Goal: Find specific page/section: Find specific page/section

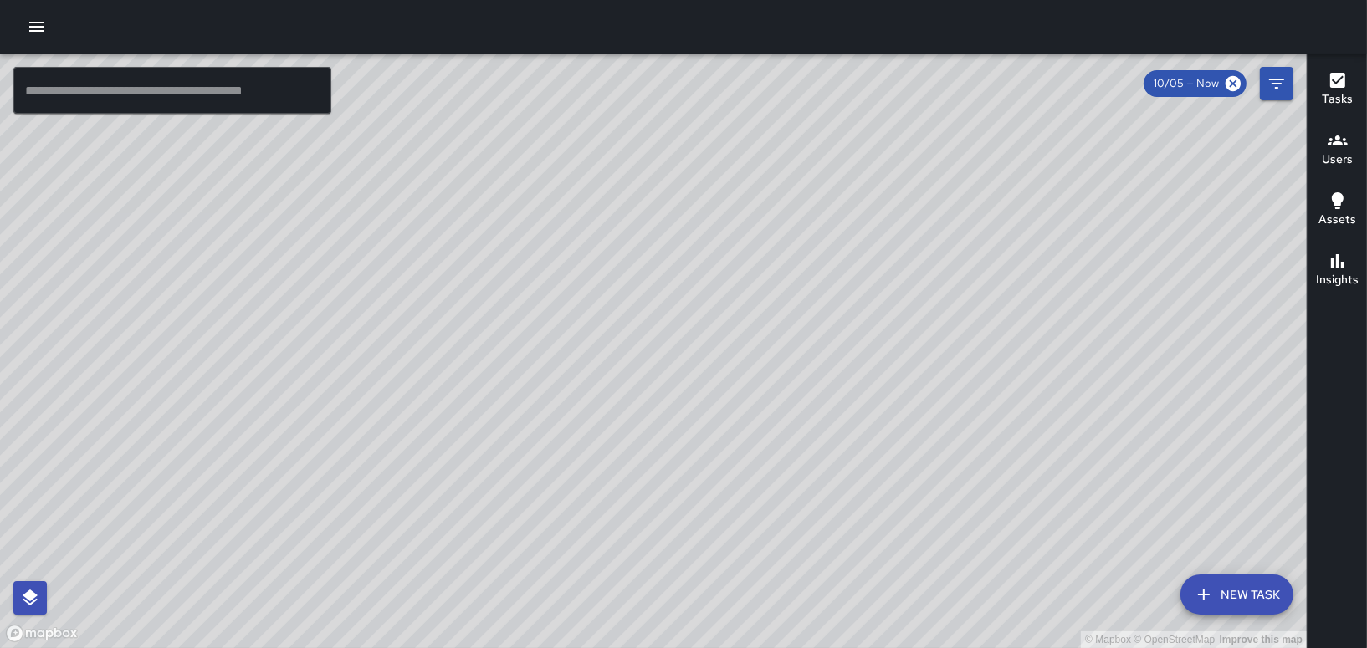
drag, startPoint x: 964, startPoint y: 243, endPoint x: 958, endPoint y: 429, distance: 186.7
click at [958, 429] on div "© Mapbox © OpenStreetMap Improve this map" at bounding box center [653, 351] width 1307 height 595
drag, startPoint x: 835, startPoint y: 145, endPoint x: 813, endPoint y: 436, distance: 291.9
click at [813, 436] on div "© Mapbox © OpenStreetMap Improve this map" at bounding box center [653, 351] width 1307 height 595
drag, startPoint x: 1239, startPoint y: 263, endPoint x: 867, endPoint y: 282, distance: 372.7
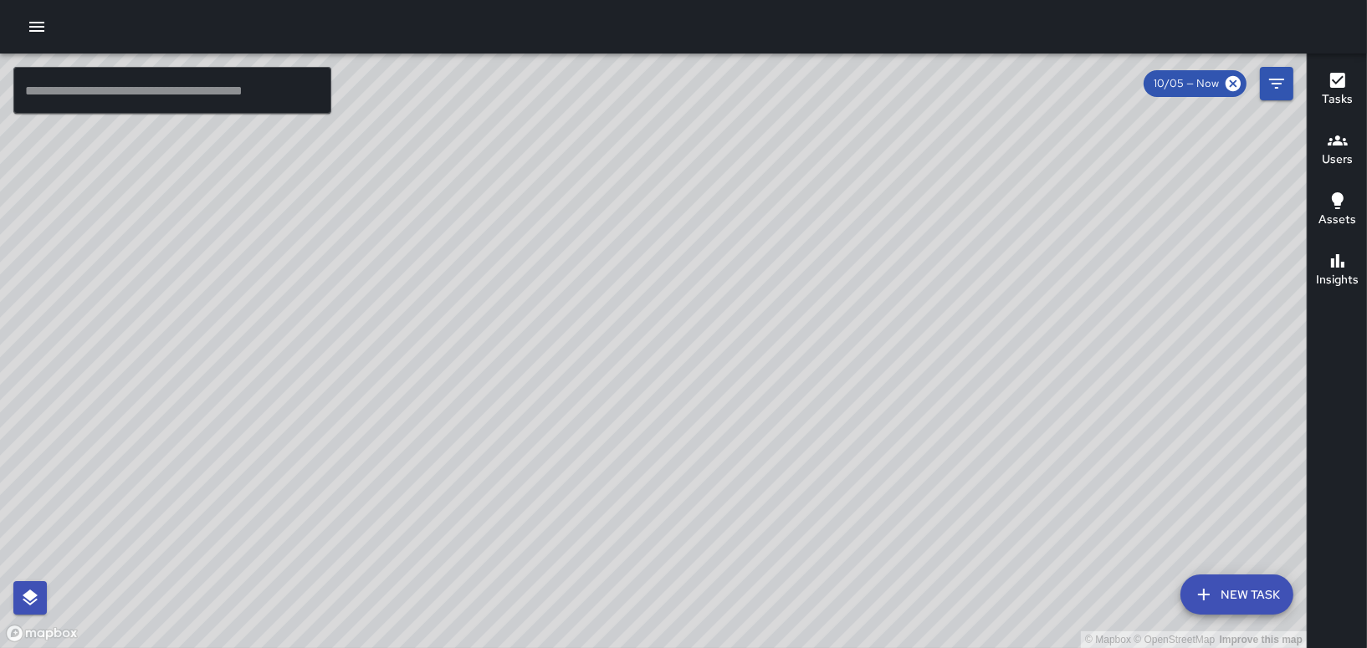
click at [867, 282] on div "© Mapbox © OpenStreetMap Improve this map" at bounding box center [653, 351] width 1307 height 595
click at [1339, 141] on icon "button" at bounding box center [1338, 140] width 20 height 20
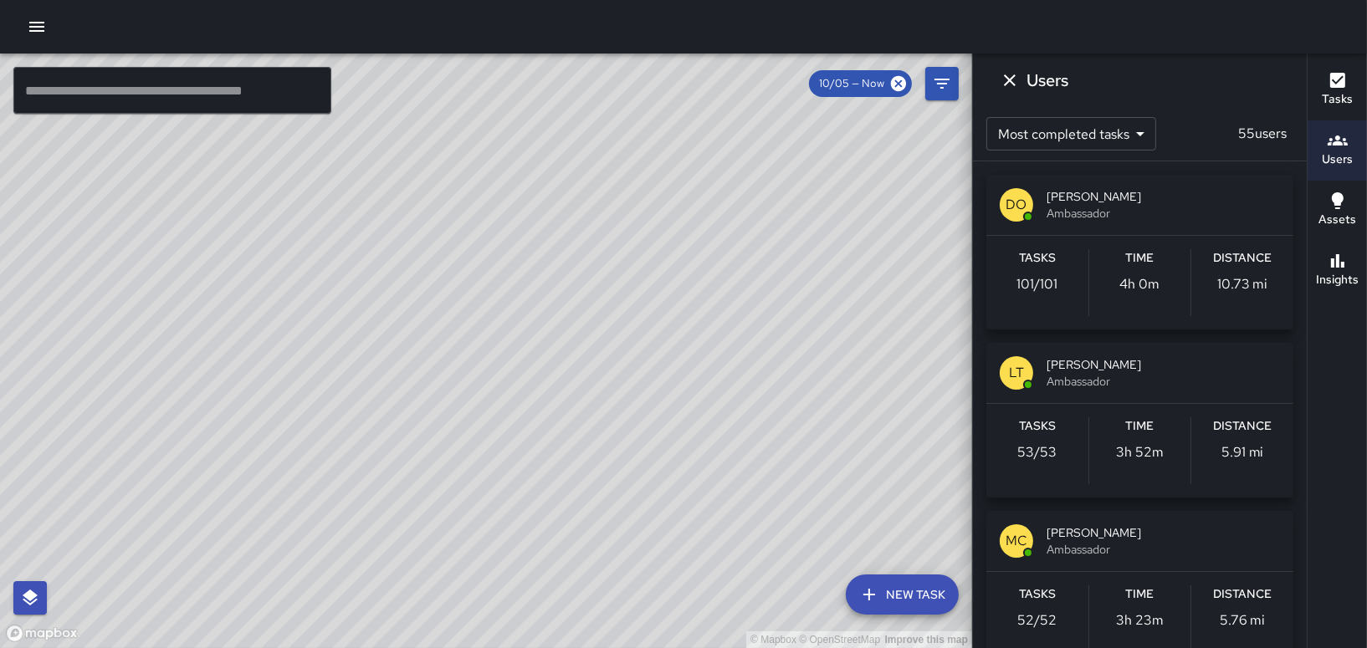
drag, startPoint x: 39, startPoint y: 30, endPoint x: 53, endPoint y: 26, distance: 14.0
click at [40, 30] on icon "button" at bounding box center [36, 27] width 15 height 10
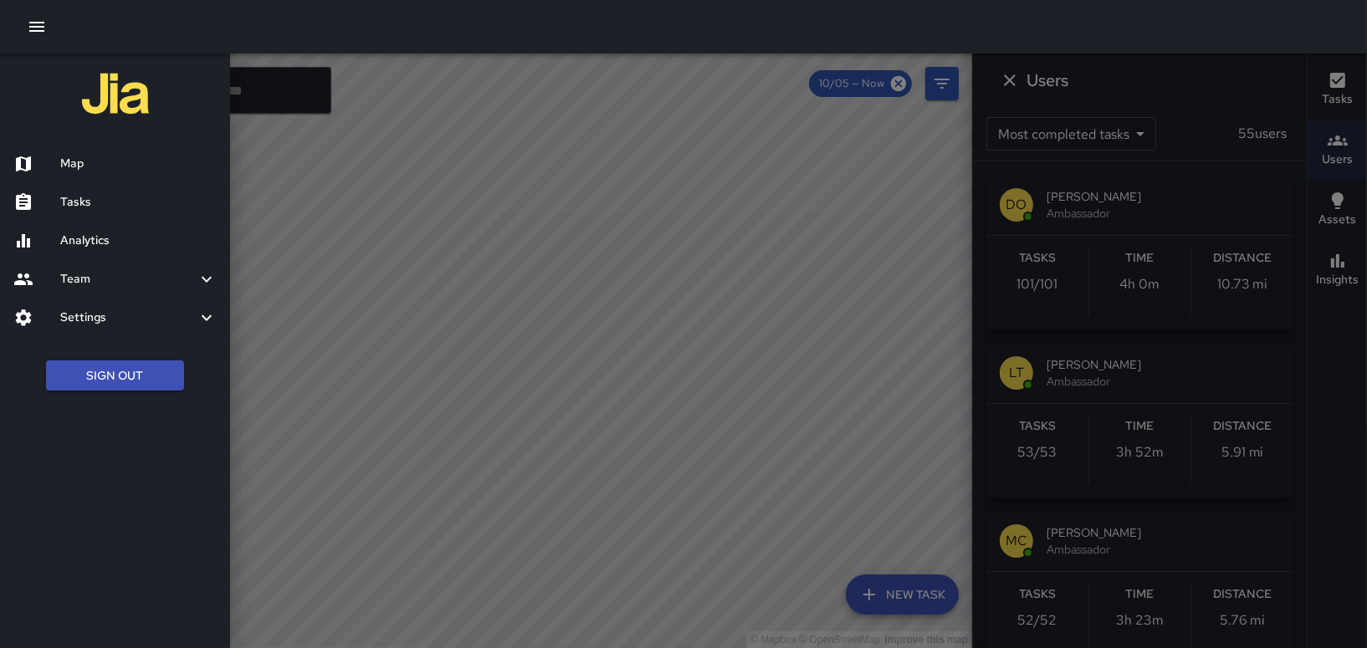
click at [44, 201] on div at bounding box center [36, 202] width 47 height 20
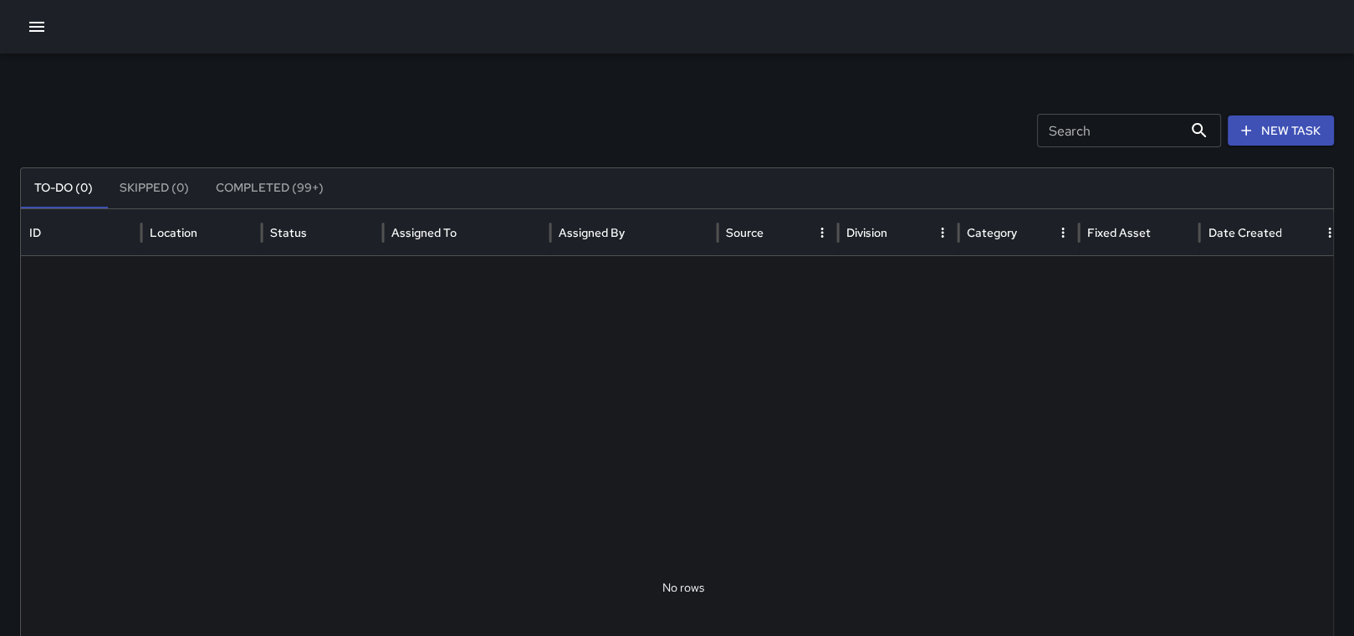
click at [159, 193] on button "Skipped (0)" at bounding box center [154, 188] width 96 height 40
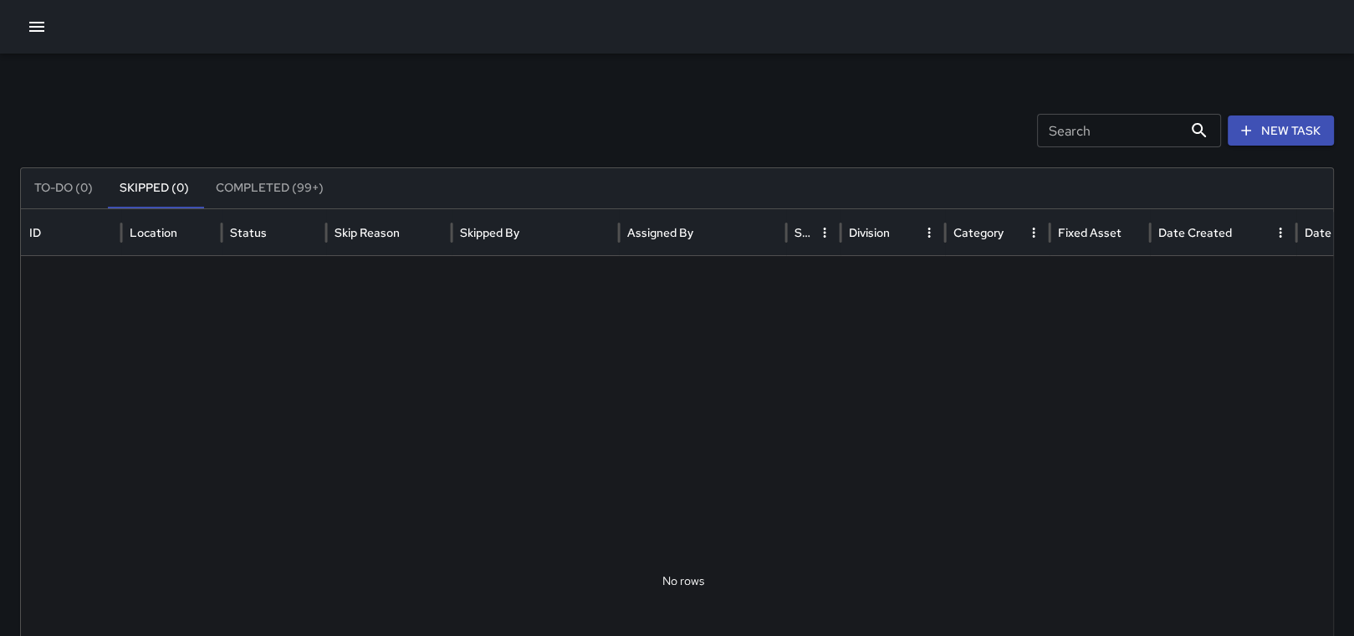
click at [250, 189] on button "Completed (99+)" at bounding box center [269, 188] width 135 height 40
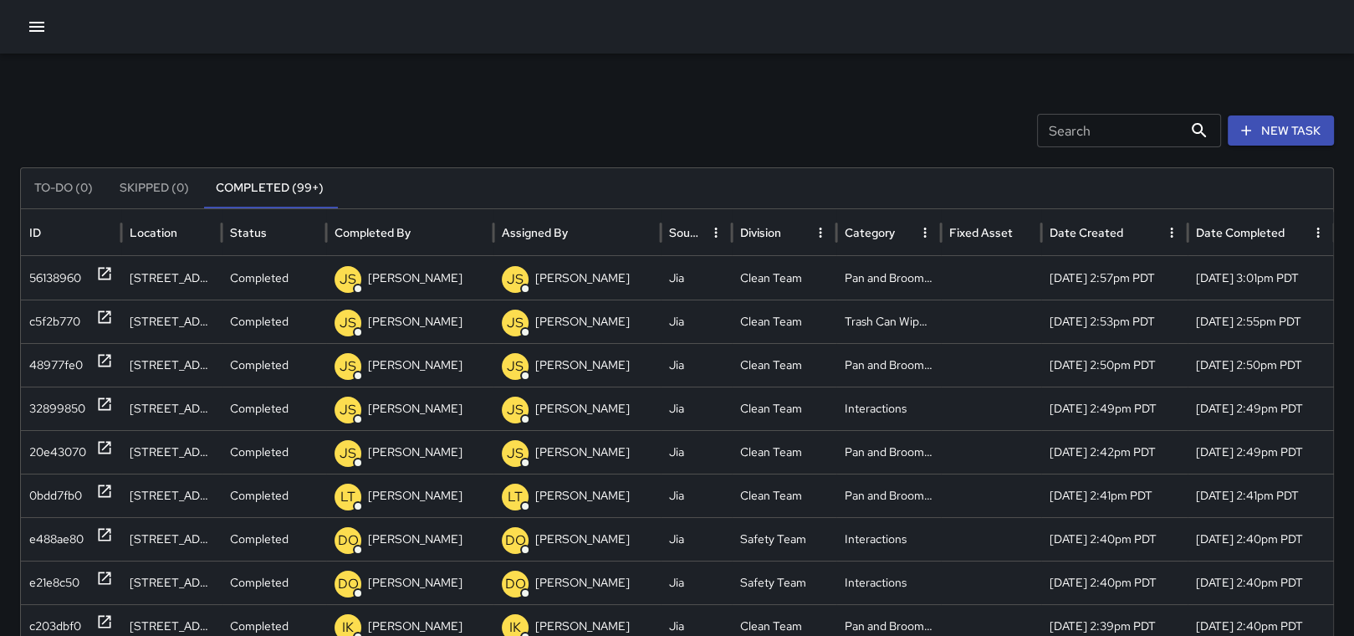
click at [62, 182] on button "To-Do (0)" at bounding box center [63, 188] width 85 height 40
